Goal: Communication & Community: Answer question/provide support

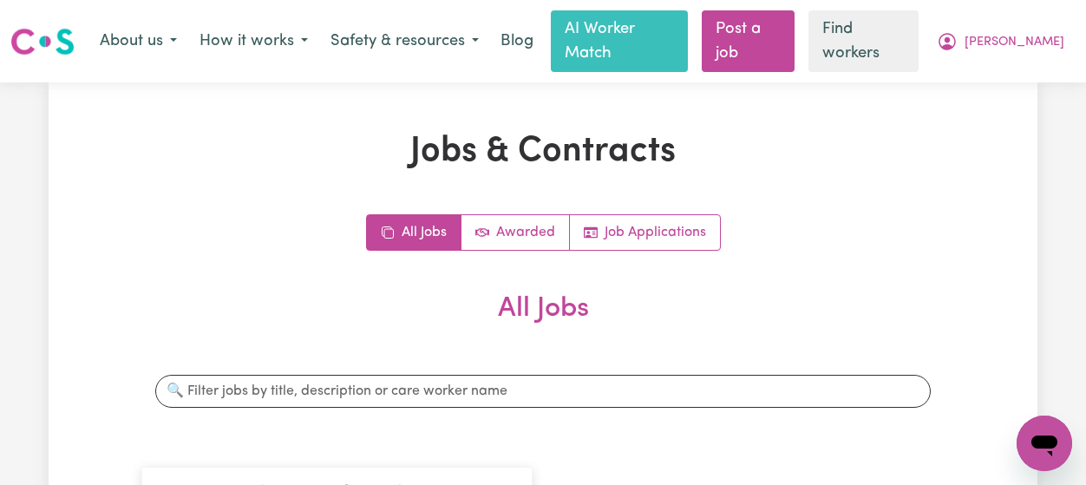
click at [1020, 42] on button "[PERSON_NAME]" at bounding box center [1000, 41] width 150 height 36
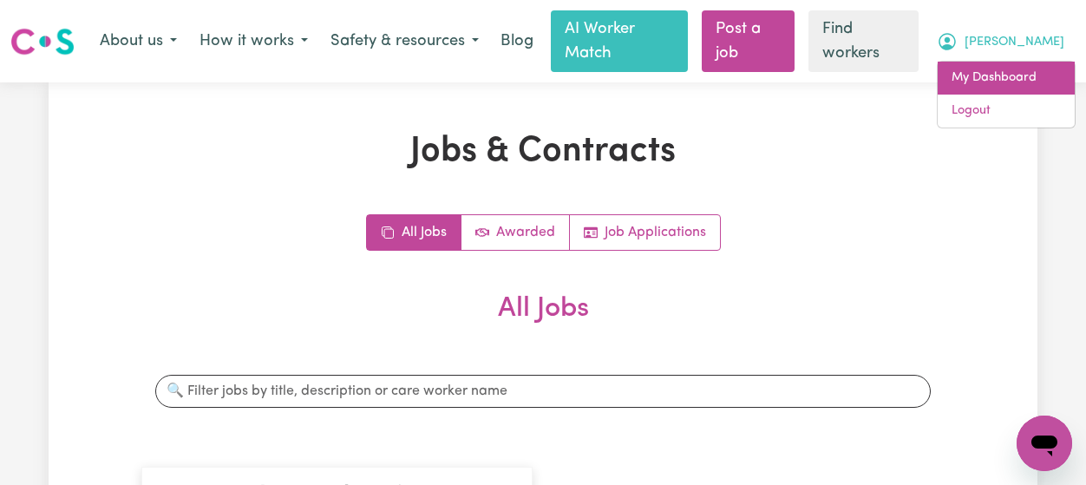
click at [1022, 62] on link "My Dashboard" at bounding box center [1005, 78] width 137 height 33
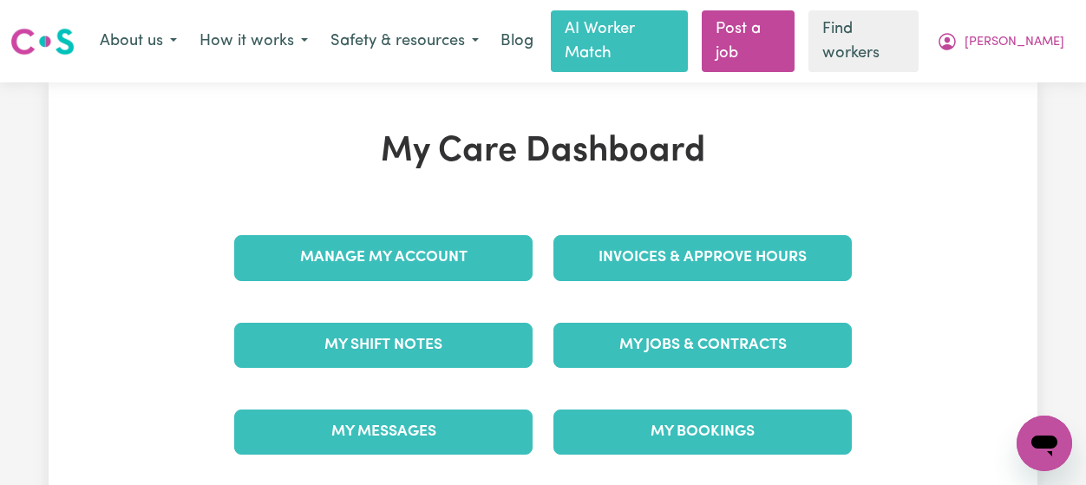
click at [435, 409] on link "My Messages" at bounding box center [383, 431] width 298 height 45
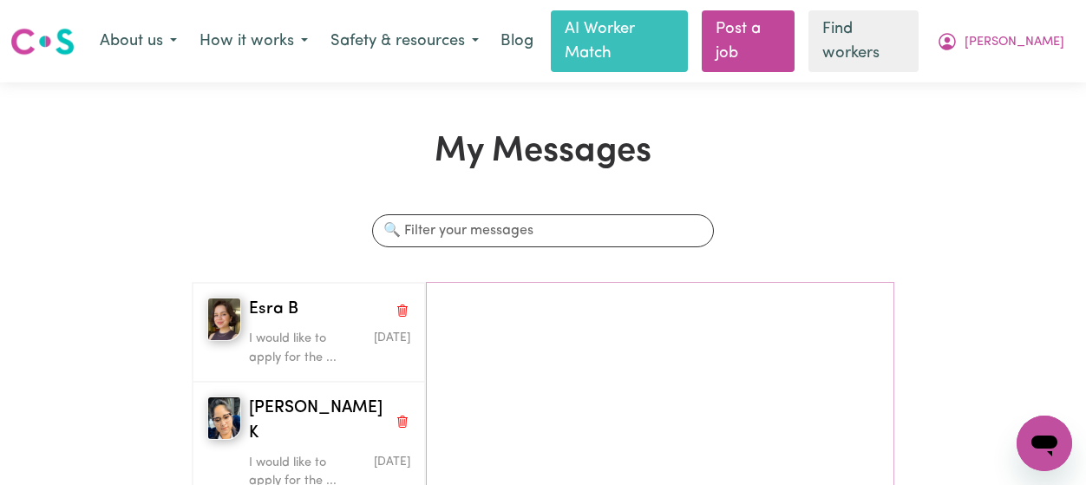
click at [345, 161] on div "My Messages Search conversations Esra B I would like to apply for the ... [DATE…" at bounding box center [543, 463] width 724 height 664
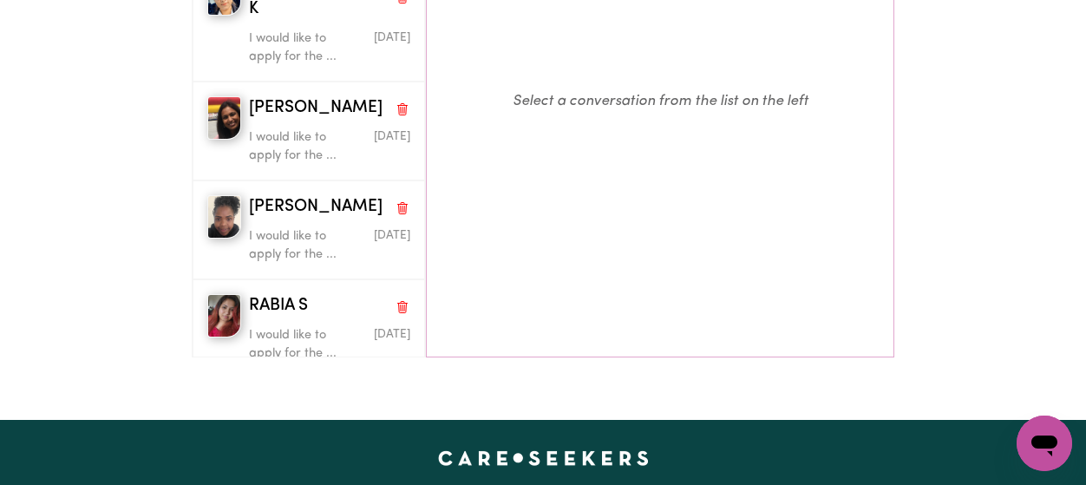
click at [465, 252] on p "Select a conversation from the list on the left" at bounding box center [660, 102] width 467 height 486
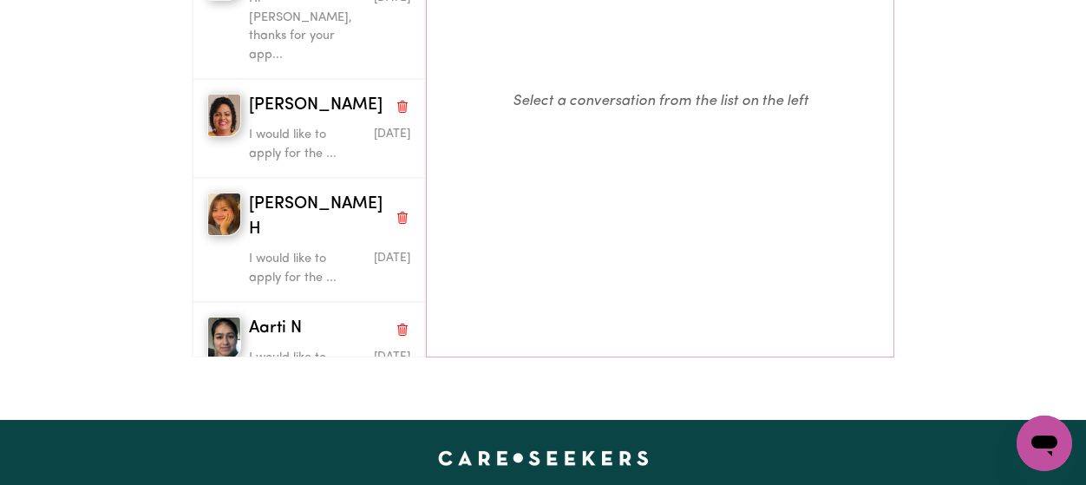
click at [428, 225] on p "Select a conversation from the list on the left" at bounding box center [660, 102] width 467 height 486
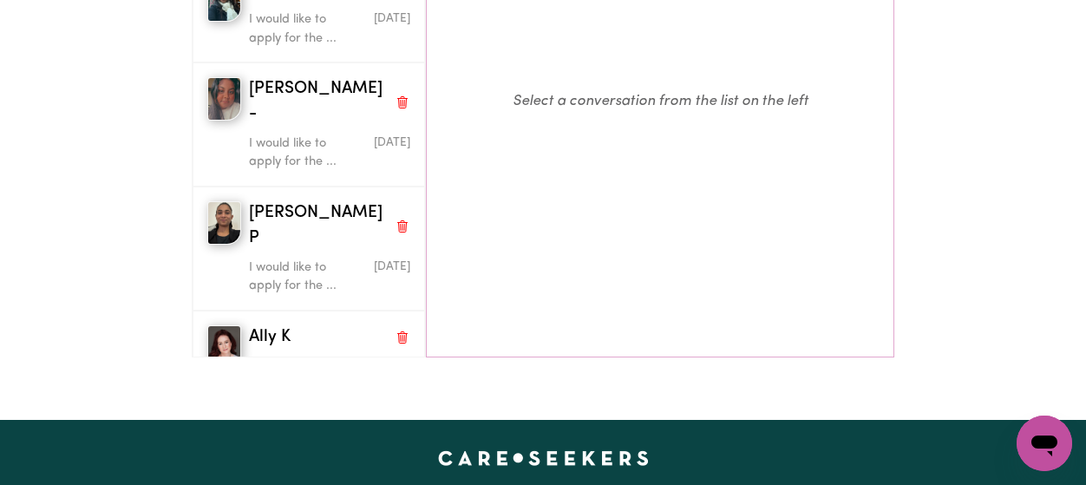
click at [428, 233] on p "Select a conversation from the list on the left" at bounding box center [660, 102] width 467 height 486
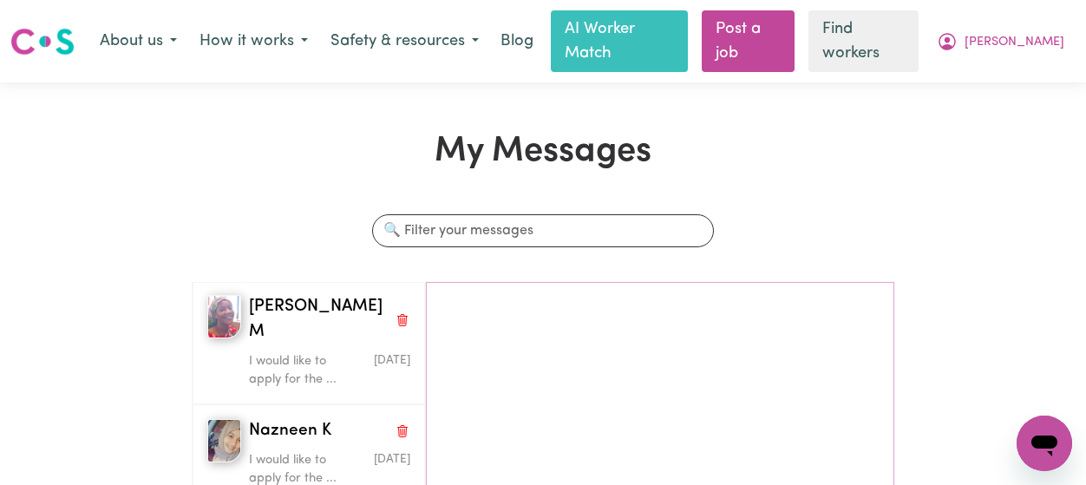
scroll to position [1744, 0]
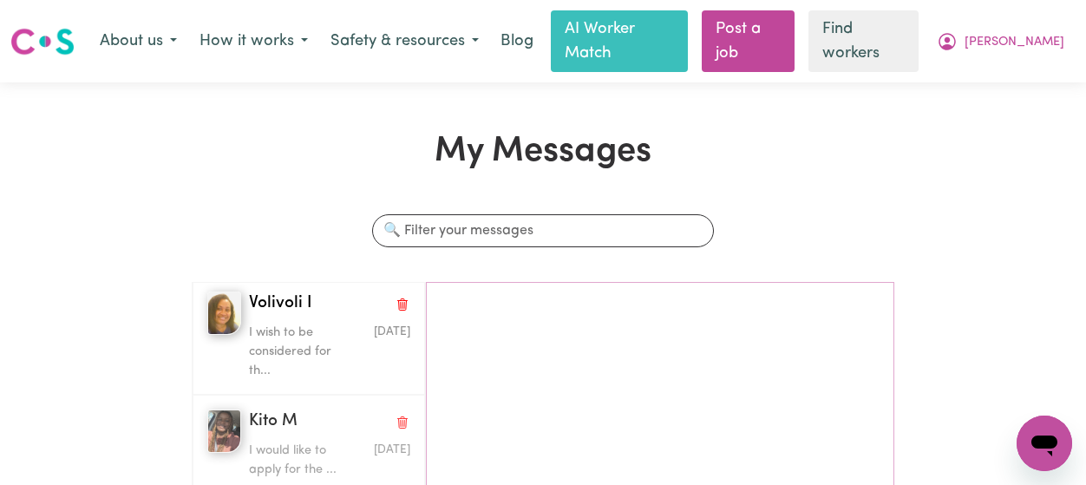
click at [270, 441] on p "I would like to apply for the ..." at bounding box center [303, 459] width 108 height 37
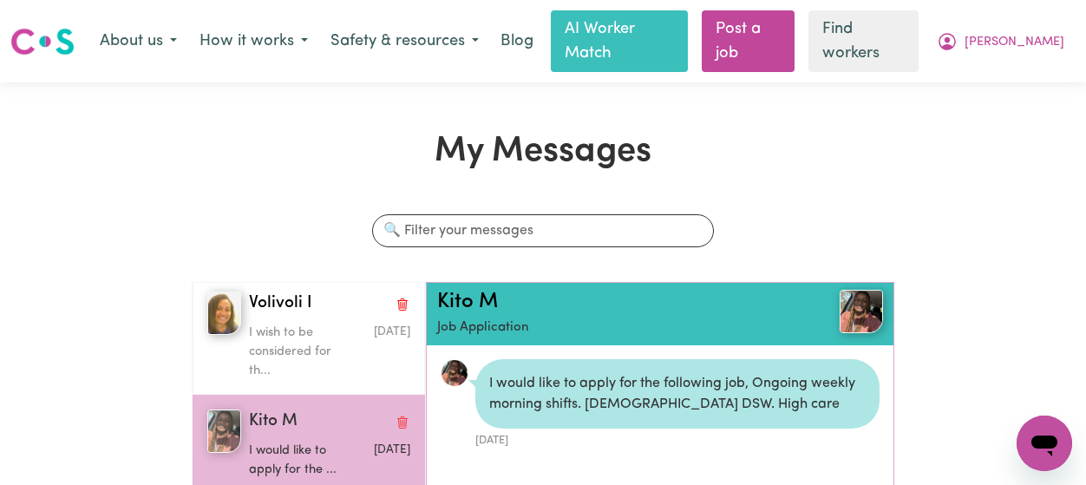
scroll to position [9, 0]
